Goal: Information Seeking & Learning: Learn about a topic

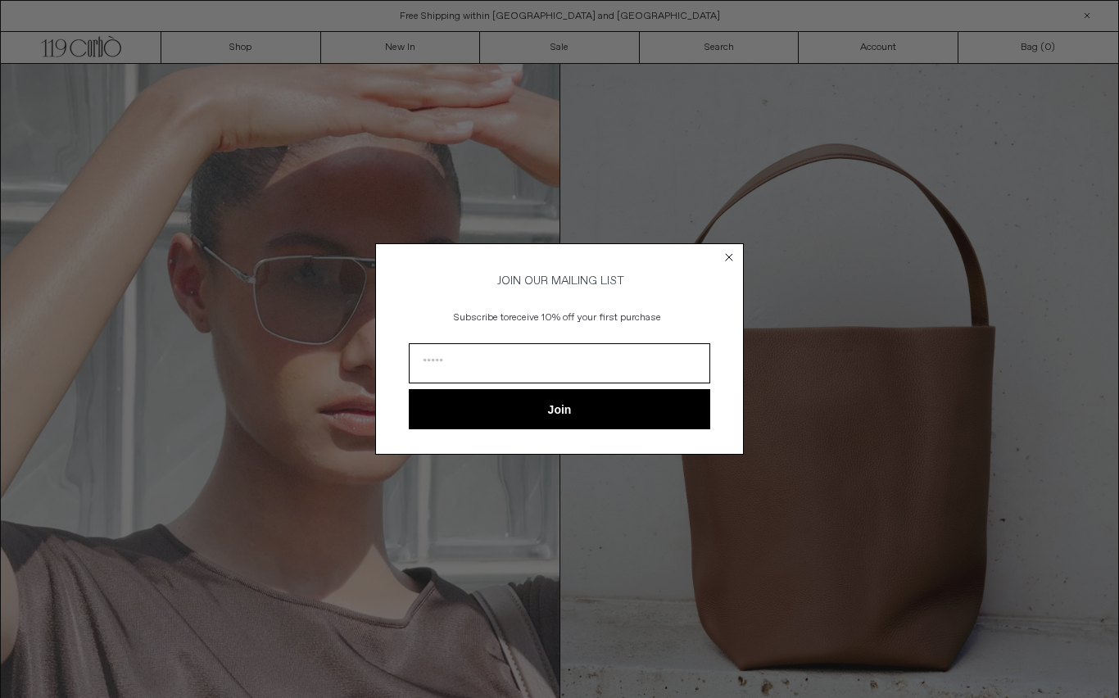
click at [734, 255] on circle "Close dialog" at bounding box center [730, 257] width 16 height 16
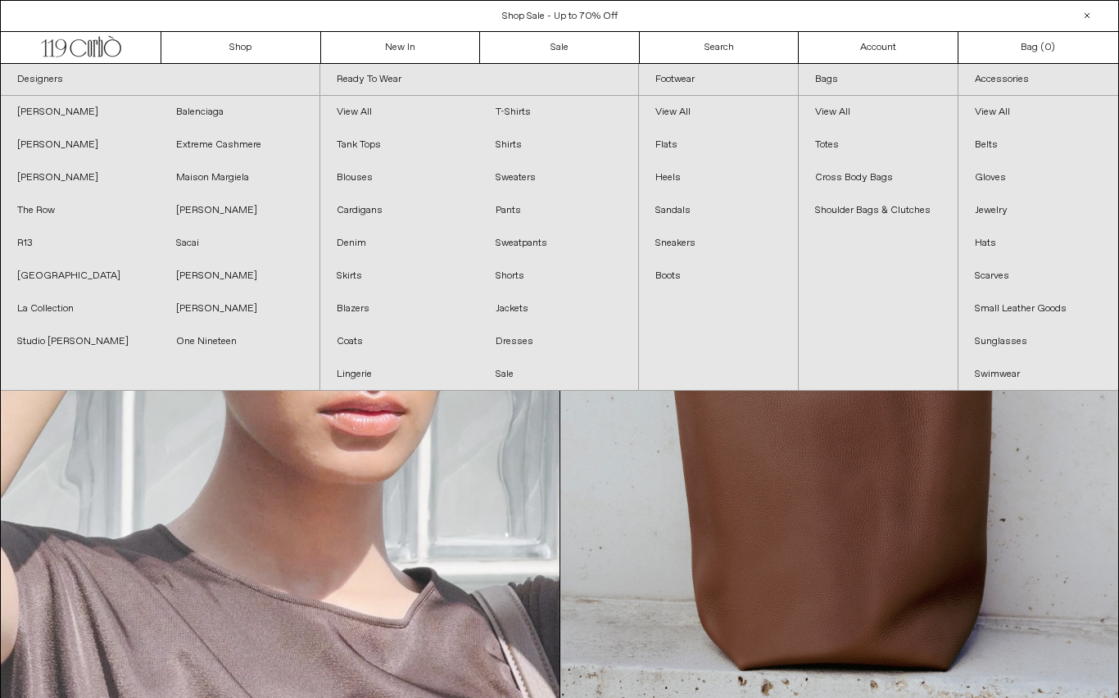
click at [57, 145] on link "[PERSON_NAME]" at bounding box center [80, 145] width 159 height 33
click at [55, 198] on link "The Row" at bounding box center [80, 210] width 159 height 33
click at [32, 174] on link "[PERSON_NAME]" at bounding box center [80, 177] width 159 height 33
click at [206, 198] on link "[PERSON_NAME]" at bounding box center [239, 210] width 159 height 33
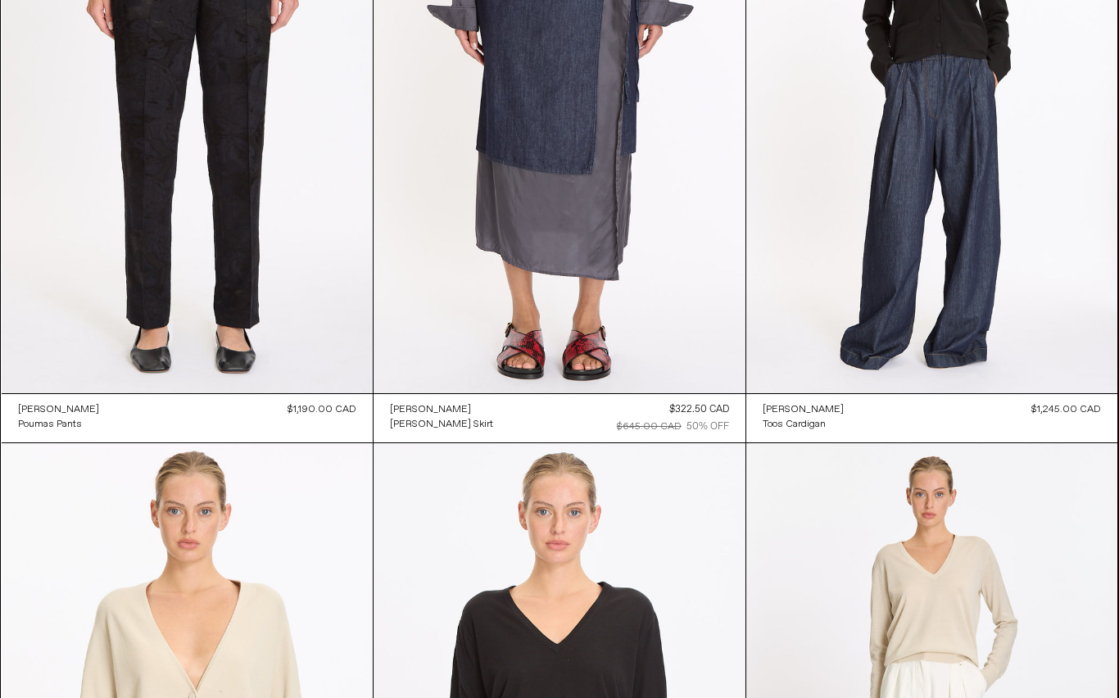
scroll to position [2080, 0]
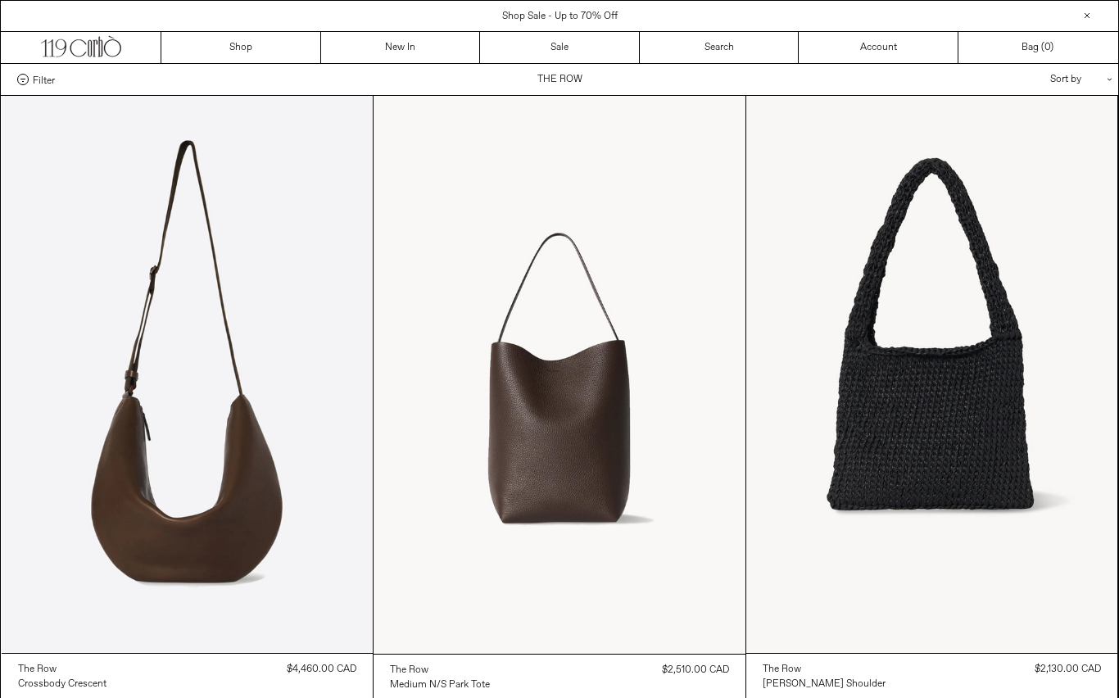
click at [50, 183] on at bounding box center [188, 374] width 372 height 557
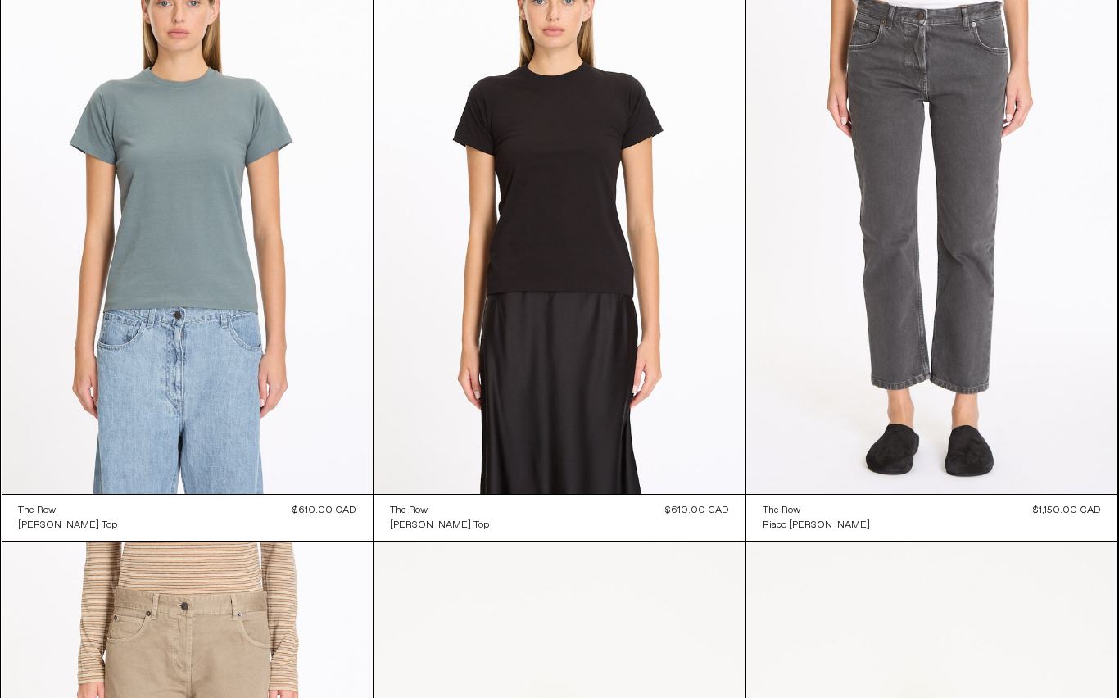
scroll to position [8022, 0]
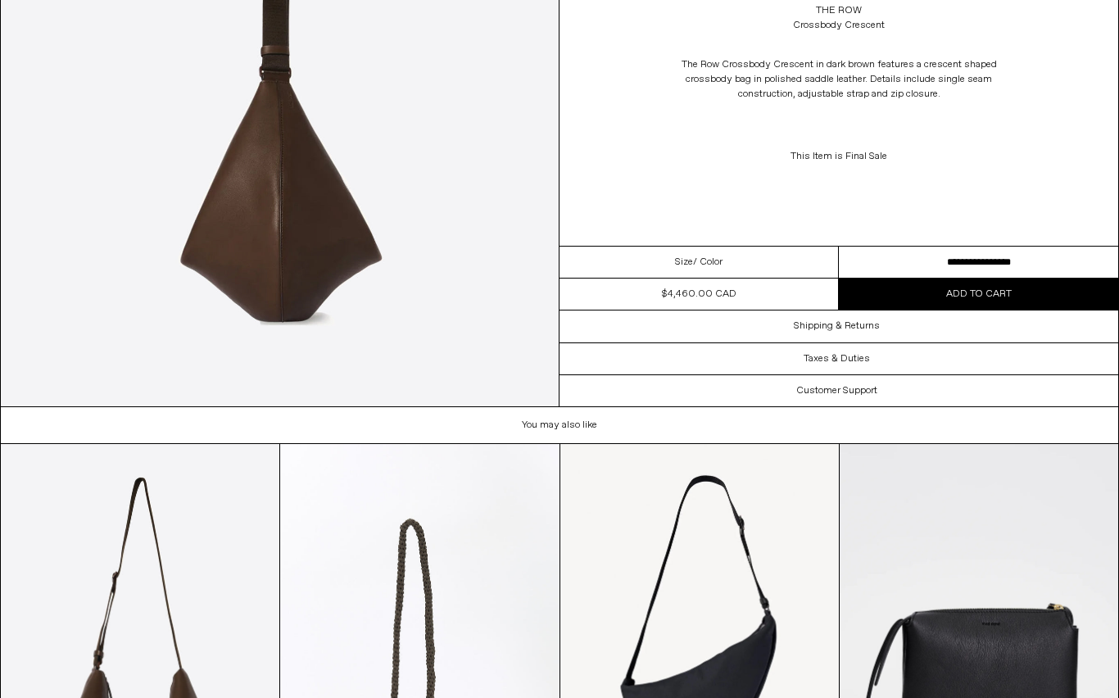
scroll to position [1780, 0]
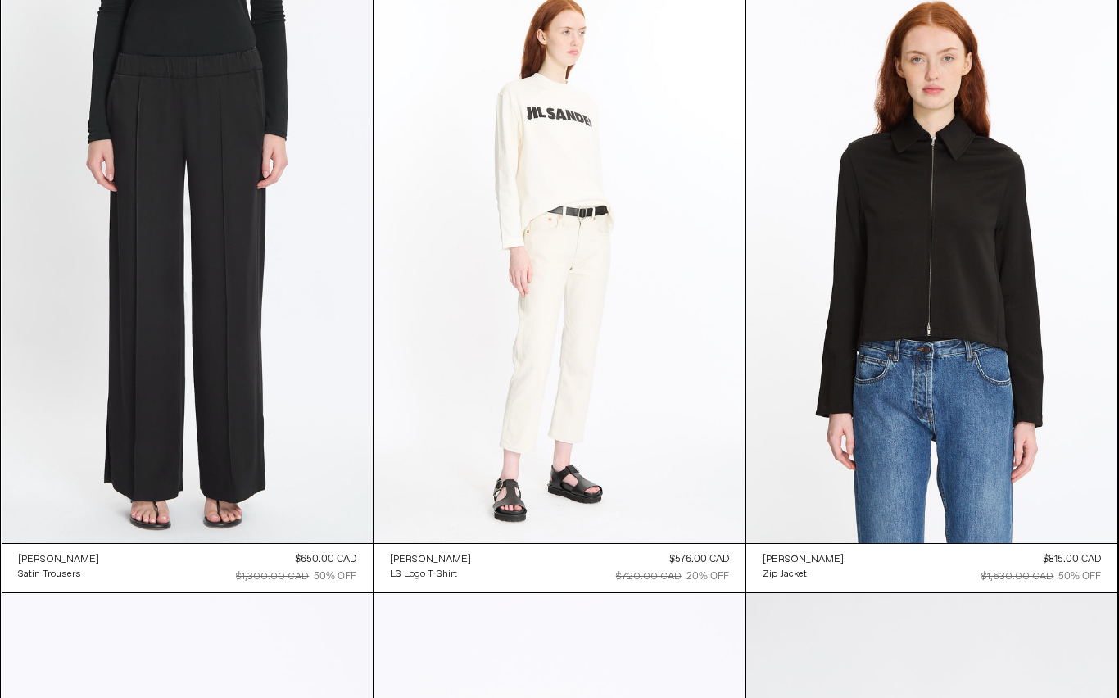
scroll to position [1927, 0]
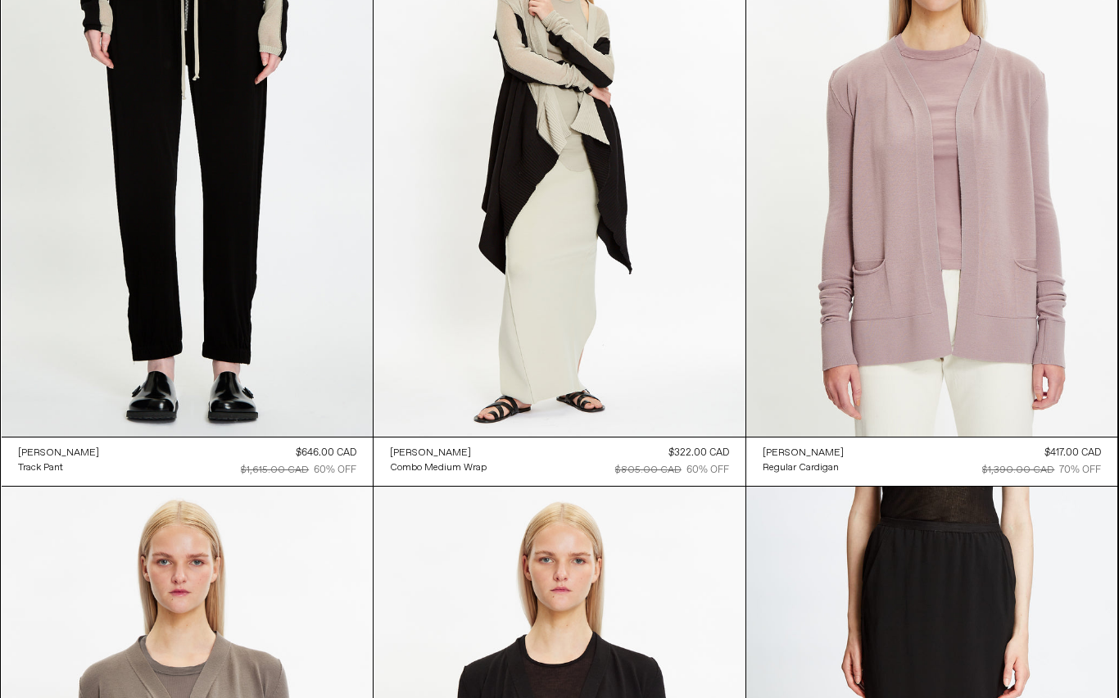
scroll to position [5680, 0]
